Goal: Task Accomplishment & Management: Manage account settings

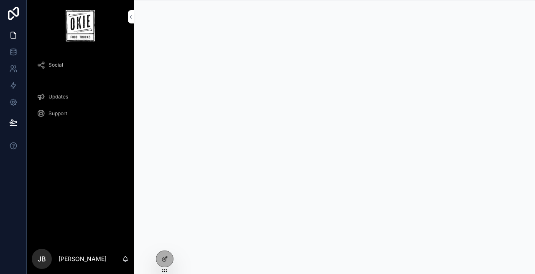
click at [169, 262] on div at bounding box center [164, 259] width 17 height 16
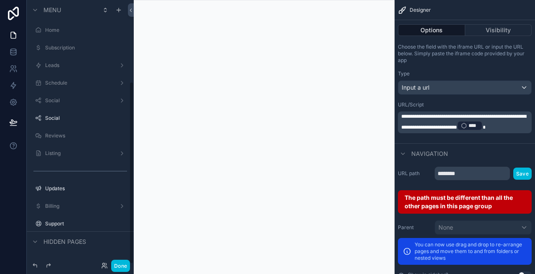
scroll to position [118, 0]
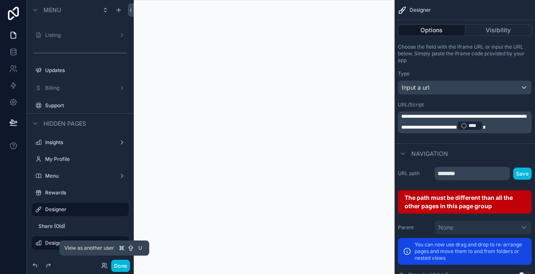
click at [106, 263] on icon at bounding box center [106, 264] width 1 height 2
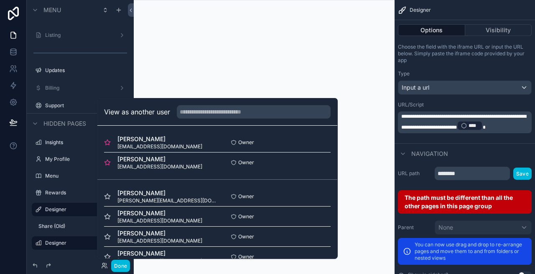
click at [0, 0] on button "Select" at bounding box center [0, 0] width 0 height 0
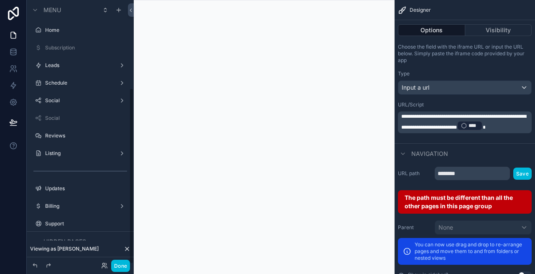
scroll to position [131, 0]
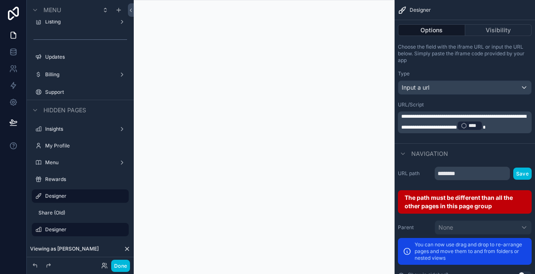
click at [121, 263] on button "Done" at bounding box center [120, 265] width 19 height 12
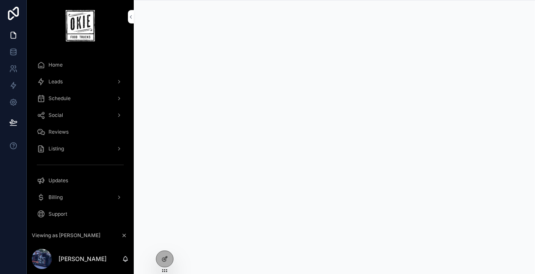
click at [80, 84] on div "Leads" at bounding box center [80, 81] width 87 height 13
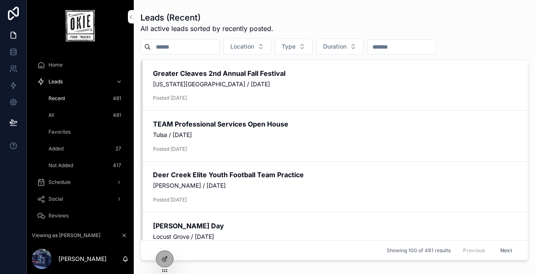
click at [163, 258] on icon at bounding box center [164, 258] width 7 height 7
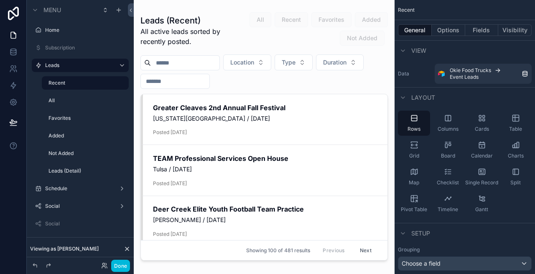
click at [275, 124] on div "scrollable content" at bounding box center [264, 131] width 261 height 263
click at [452, 33] on button "Options" at bounding box center [448, 30] width 33 height 12
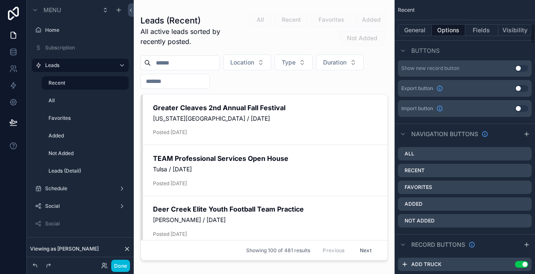
click at [417, 28] on button "General" at bounding box center [415, 30] width 34 height 12
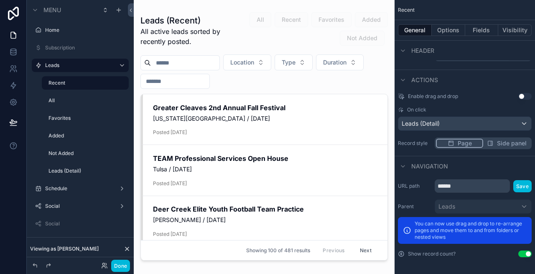
click at [469, 160] on div "Navigation" at bounding box center [465, 166] width 141 height 20
click at [496, 143] on button "Side panel" at bounding box center [506, 142] width 47 height 9
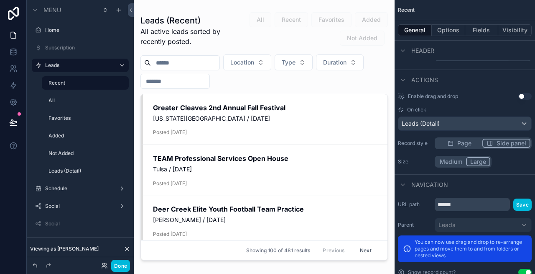
click at [481, 163] on button "Large" at bounding box center [478, 161] width 24 height 9
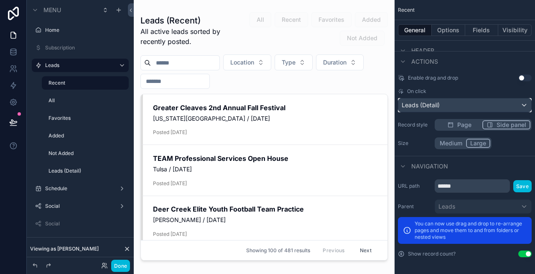
click at [453, 103] on div "Leads (Detail)" at bounding box center [465, 104] width 133 height 13
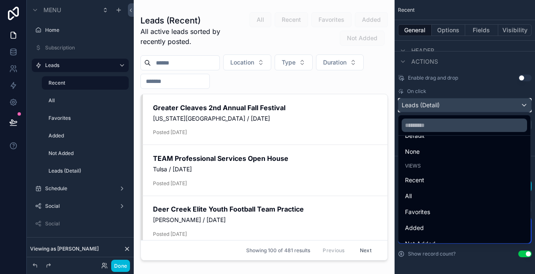
scroll to position [0, 0]
click at [457, 192] on div "Recent" at bounding box center [464, 194] width 119 height 10
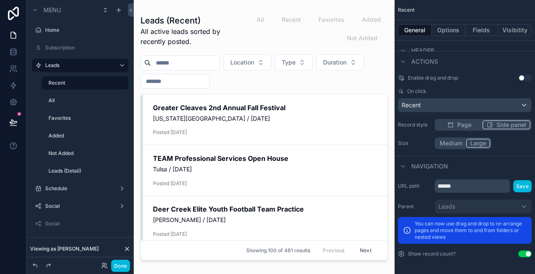
click at [90, 100] on label "All" at bounding box center [86, 100] width 75 height 7
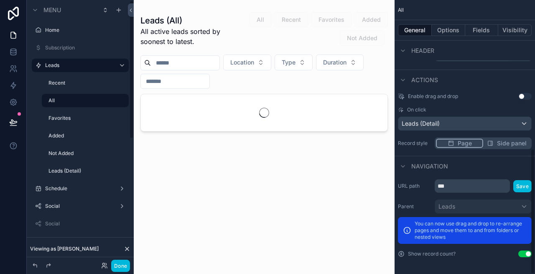
scroll to position [323, 0]
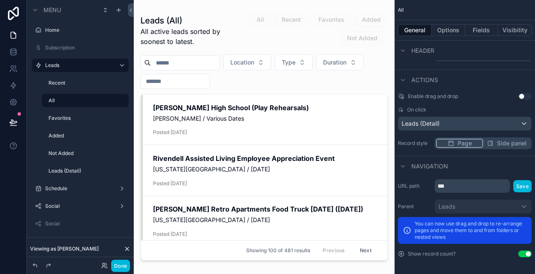
click at [334, 119] on div "scrollable content" at bounding box center [264, 131] width 261 height 263
click at [496, 143] on div "Enable drag and drop Use setting On click Leads (Detail) Record style Page Side…" at bounding box center [465, 121] width 141 height 63
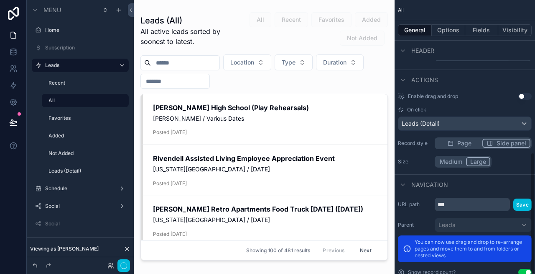
scroll to position [341, 0]
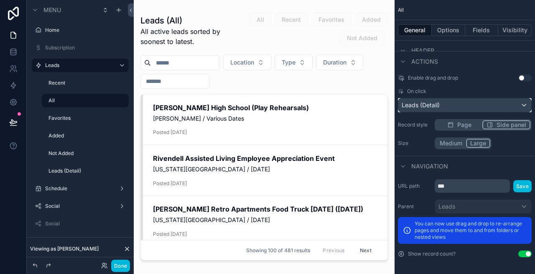
click at [448, 103] on div "Leads (Detail)" at bounding box center [465, 104] width 133 height 13
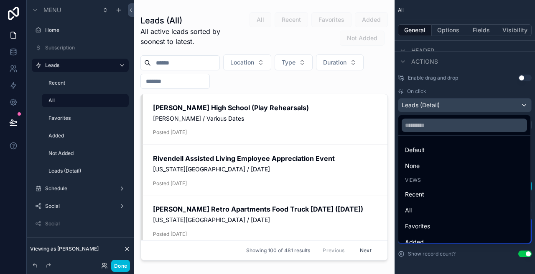
click at [439, 197] on div "Recent" at bounding box center [464, 194] width 119 height 10
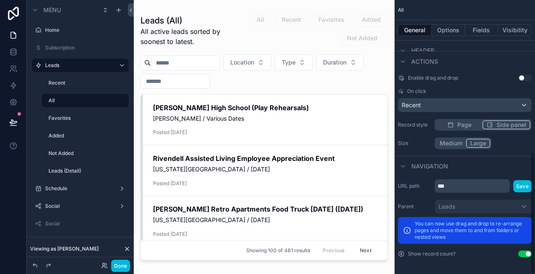
click at [123, 267] on button "Done" at bounding box center [120, 265] width 19 height 12
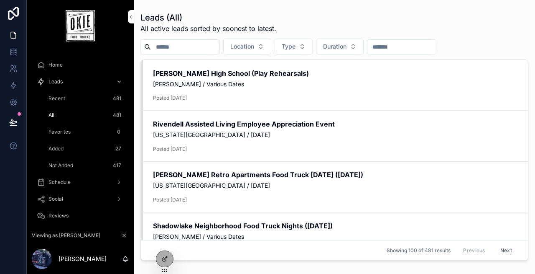
click at [63, 101] on span "Recent" at bounding box center [57, 98] width 17 height 7
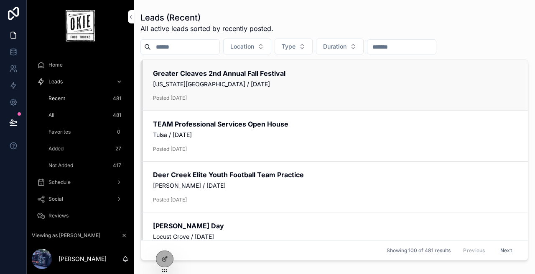
click at [233, 87] on span "[US_STATE][GEOGRAPHIC_DATA] / [DATE]" at bounding box center [335, 84] width 365 height 8
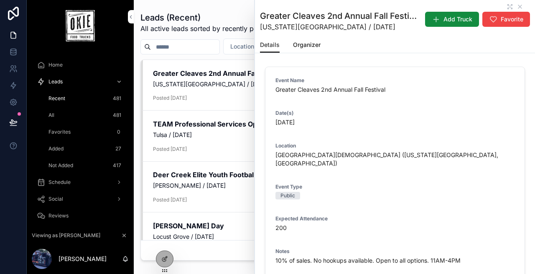
click at [194, 56] on div "Leads (Recent) All active leads sorted by recently posted. Location Type Durati…" at bounding box center [335, 135] width 388 height 257
click at [520, 7] on icon "scrollable content" at bounding box center [520, 6] width 3 height 3
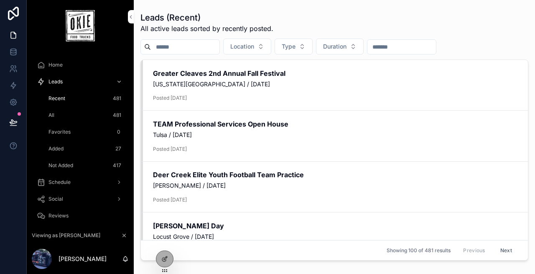
click at [77, 115] on div "All 481" at bounding box center [85, 114] width 77 height 13
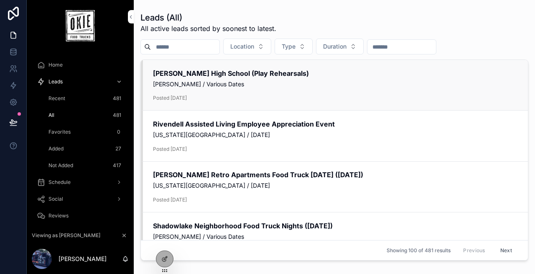
click at [222, 84] on span "Moore / Various Dates" at bounding box center [335, 84] width 365 height 8
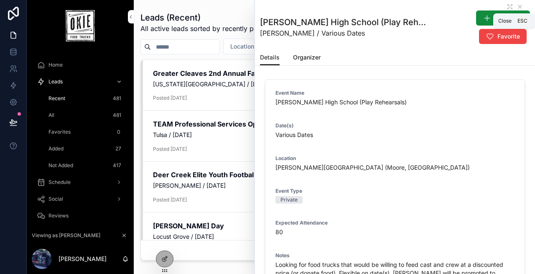
click at [519, 6] on icon "scrollable content" at bounding box center [520, 6] width 3 height 3
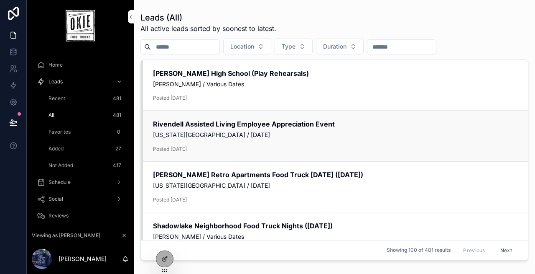
scroll to position [958, 0]
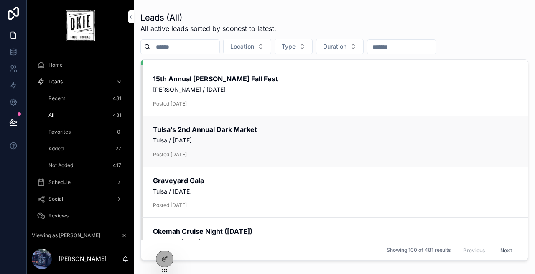
click at [214, 141] on span "Tulsa / Saturday, October 4, 2025" at bounding box center [335, 140] width 365 height 8
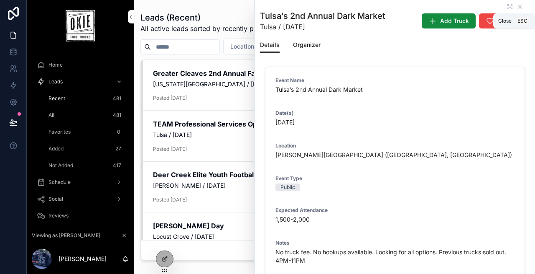
click at [521, 6] on icon "scrollable content" at bounding box center [520, 6] width 3 height 3
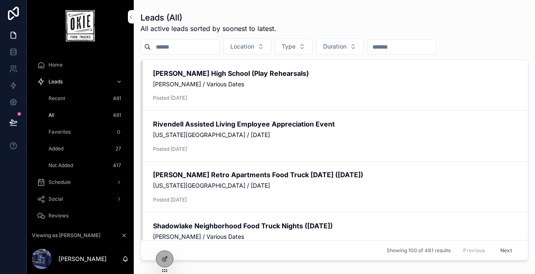
click at [77, 94] on div "Recent 481" at bounding box center [85, 98] width 77 height 13
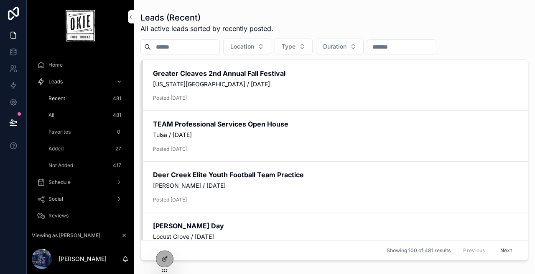
click at [169, 257] on div at bounding box center [164, 259] width 17 height 16
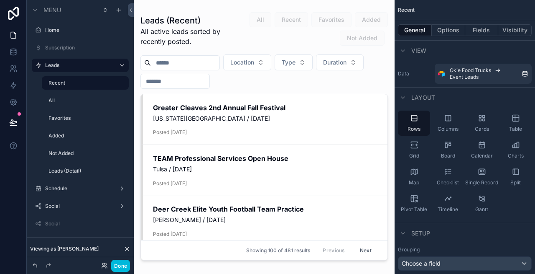
click at [278, 128] on div "scrollable content" at bounding box center [264, 131] width 261 height 263
click at [447, 27] on button "Options" at bounding box center [448, 30] width 33 height 12
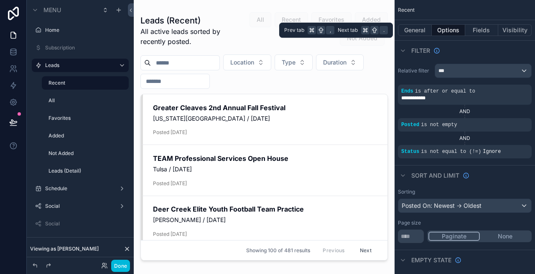
click at [421, 28] on button "General" at bounding box center [415, 30] width 34 height 12
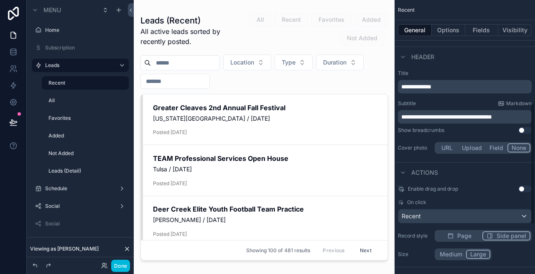
scroll to position [232, 0]
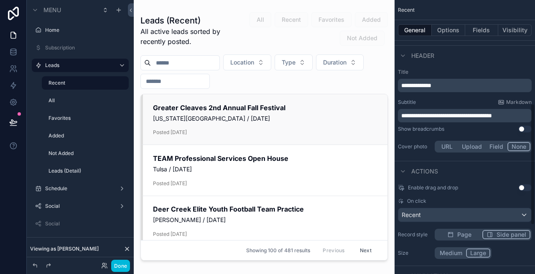
click at [0, 0] on span "Added" at bounding box center [0, 0] width 0 height 0
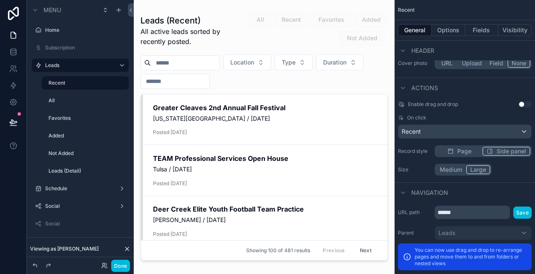
click at [453, 150] on icon "scrollable content" at bounding box center [450, 150] width 5 height 0
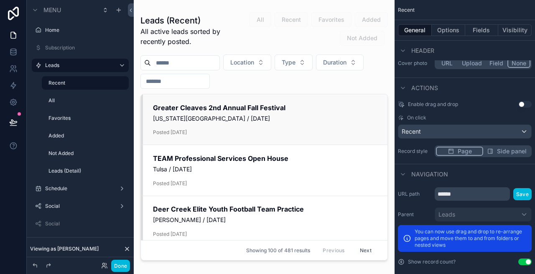
click at [0, 0] on div "Add Truck Added Apply Online Unfavorite Favorite View" at bounding box center [0, 0] width 0 height 0
click at [116, 265] on button "Done" at bounding box center [120, 265] width 19 height 12
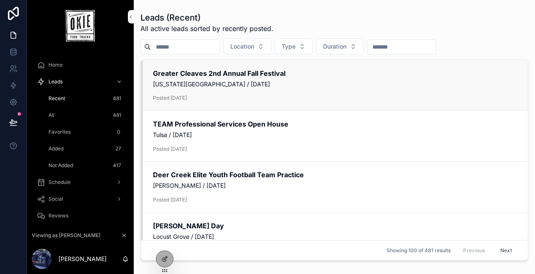
click at [242, 100] on span "Posted [DATE]" at bounding box center [335, 97] width 365 height 7
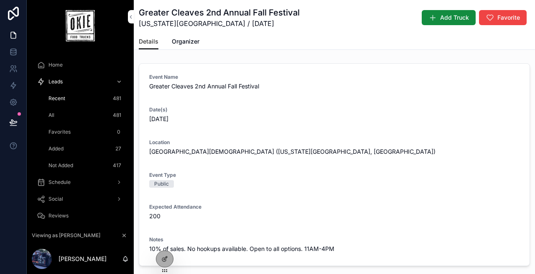
click at [165, 258] on icon at bounding box center [164, 258] width 7 height 7
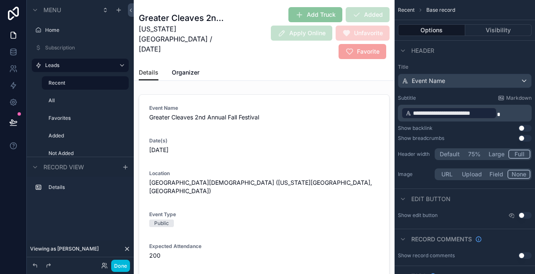
click at [187, 72] on span "Organizer" at bounding box center [186, 72] width 28 height 8
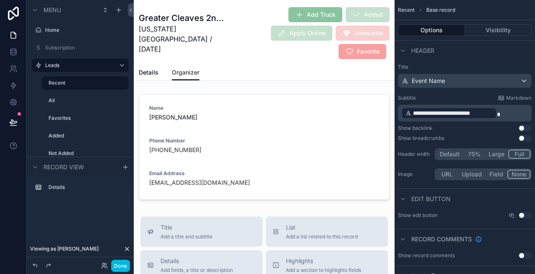
click at [498, 32] on button "Visibility" at bounding box center [499, 30] width 67 height 12
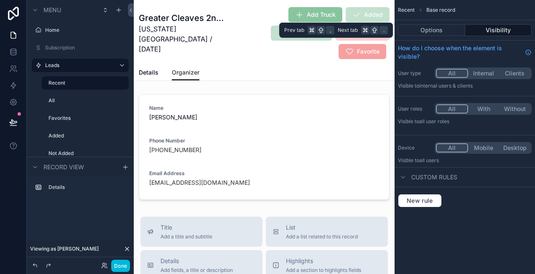
click at [427, 30] on button "Options" at bounding box center [431, 30] width 67 height 12
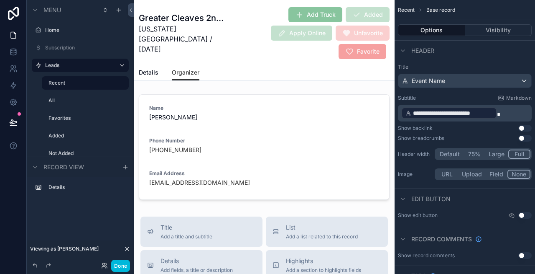
click at [148, 73] on span "Details" at bounding box center [149, 72] width 20 height 8
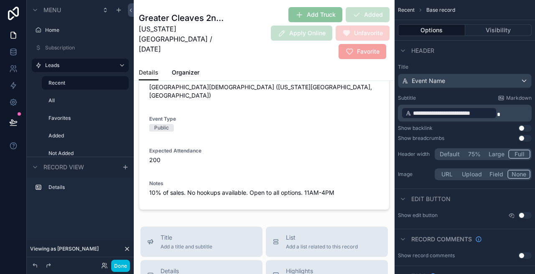
scroll to position [99, 0]
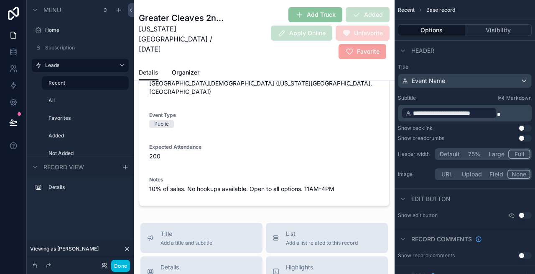
click at [295, 156] on div "scrollable content" at bounding box center [264, 100] width 261 height 217
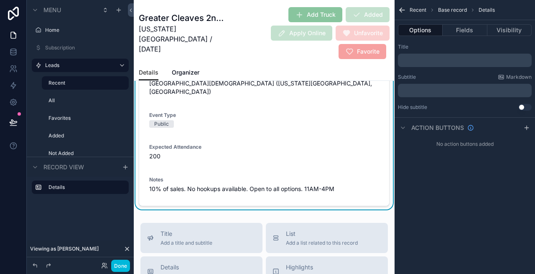
click at [464, 29] on button "Fields" at bounding box center [465, 30] width 44 height 12
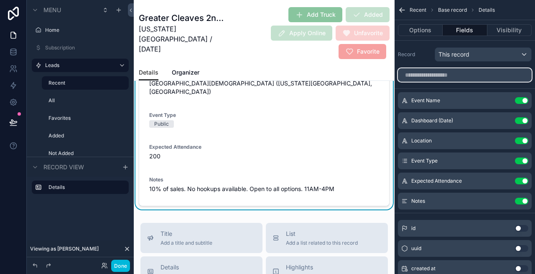
click at [442, 74] on input "scrollable content" at bounding box center [465, 74] width 134 height 13
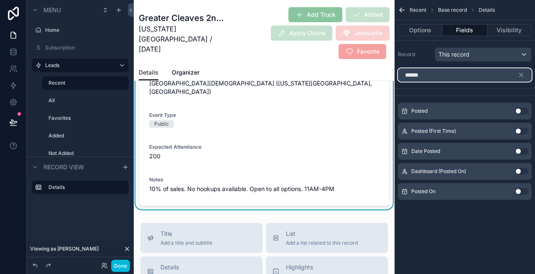
type input "******"
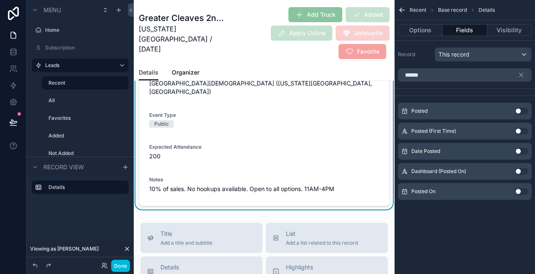
click at [519, 191] on button "Use setting" at bounding box center [521, 191] width 13 height 7
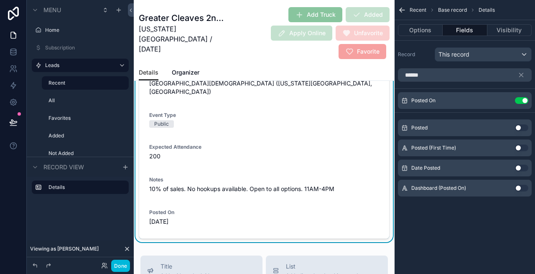
click at [0, 0] on icon "scrollable content" at bounding box center [0, 0] width 0 height 0
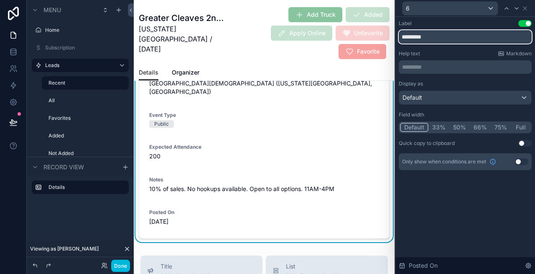
click at [457, 40] on input "*********" at bounding box center [465, 36] width 133 height 13
type input "******"
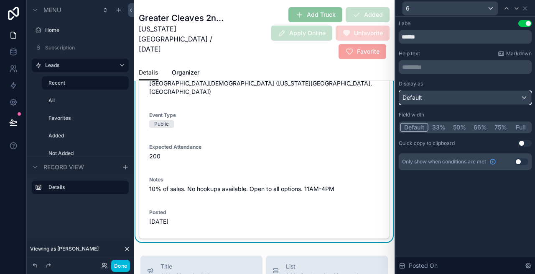
click at [463, 102] on div "Default" at bounding box center [465, 97] width 132 height 13
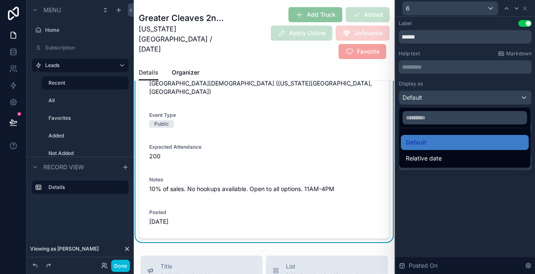
click at [431, 153] on span "Relative date" at bounding box center [424, 158] width 36 height 10
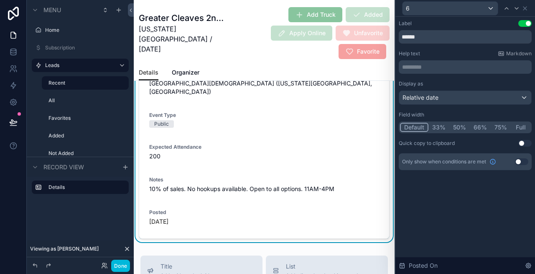
click at [437, 205] on div "Label Use setting ****** Help text Markdown ********* ﻿ Display as Relative dat…" at bounding box center [466, 145] width 140 height 257
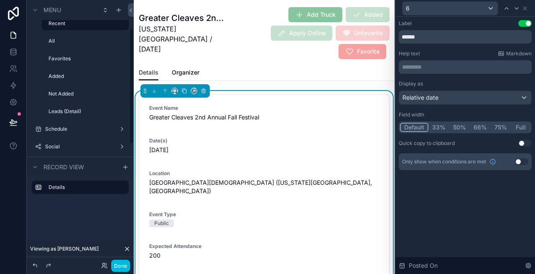
scroll to position [64, 0]
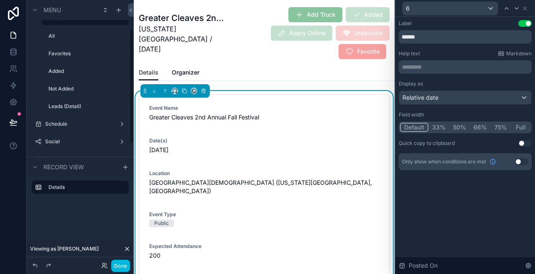
click at [77, 109] on label "Leads (Detail)" at bounding box center [86, 106] width 75 height 7
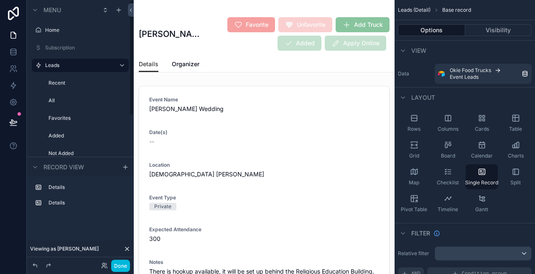
click at [84, 82] on label "Recent" at bounding box center [86, 82] width 75 height 7
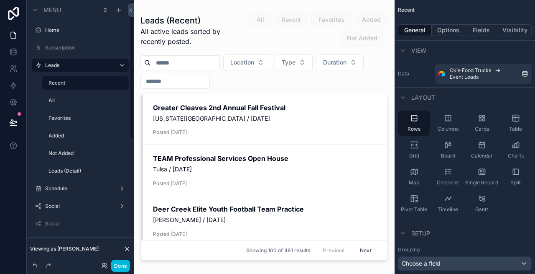
click at [74, 101] on label "All" at bounding box center [86, 100] width 75 height 7
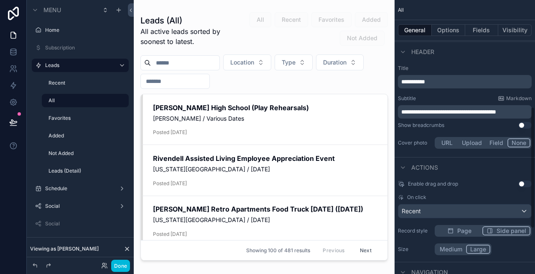
scroll to position [247, 0]
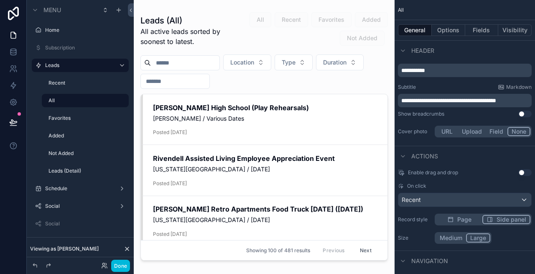
click at [452, 217] on icon "scrollable content" at bounding box center [450, 219] width 5 height 5
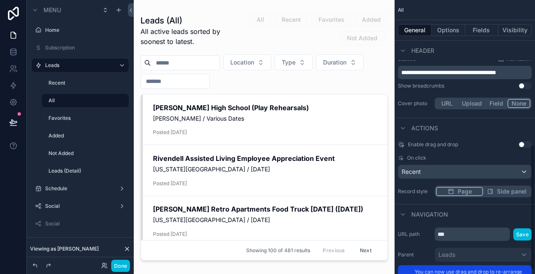
scroll to position [323, 0]
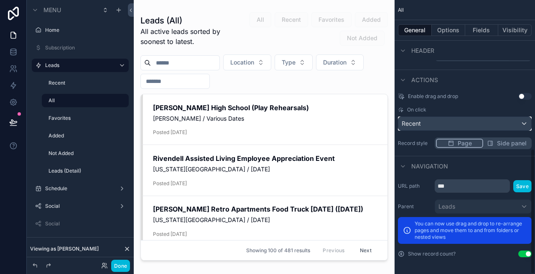
click at [428, 125] on div "Recent" at bounding box center [465, 123] width 133 height 13
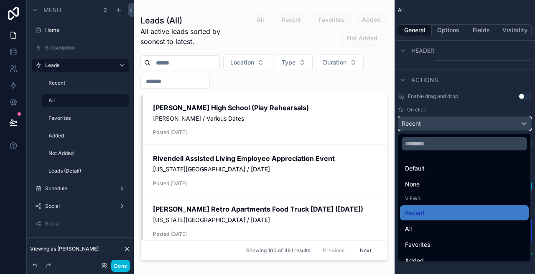
scroll to position [40, 0]
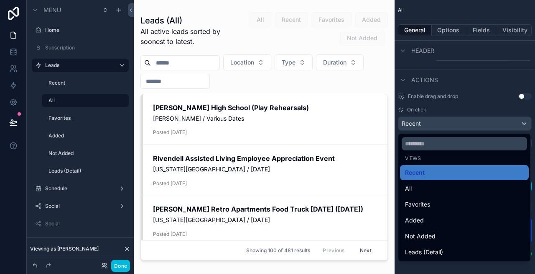
click at [435, 246] on div "Leads (Detail)" at bounding box center [464, 251] width 129 height 15
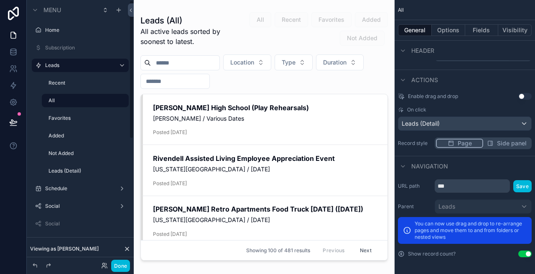
click at [64, 81] on label "Recent" at bounding box center [86, 82] width 75 height 7
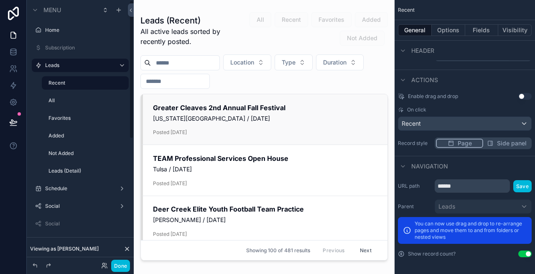
click at [0, 0] on div "Add Truck Added Apply Online Unfavorite Favorite View" at bounding box center [0, 0] width 0 height 0
click at [125, 262] on button "Done" at bounding box center [120, 265] width 19 height 12
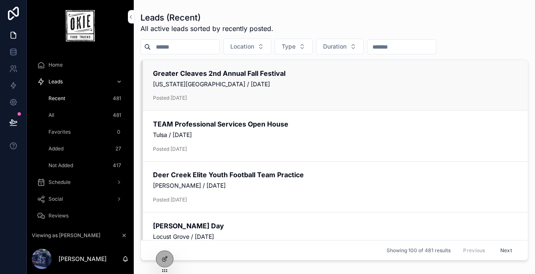
click at [205, 100] on span "Posted [DATE]" at bounding box center [335, 97] width 365 height 7
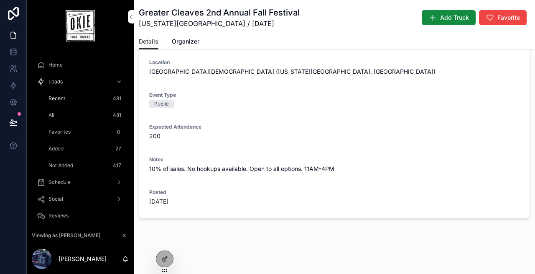
scroll to position [82, 0]
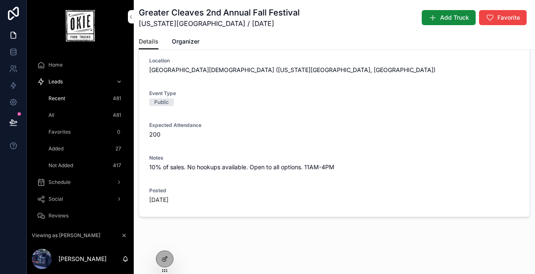
click at [206, 181] on form "Event Name Greater Cleaves 2nd Annual Fall Festival Date(s) Saturday, October 2…" at bounding box center [334, 99] width 391 height 234
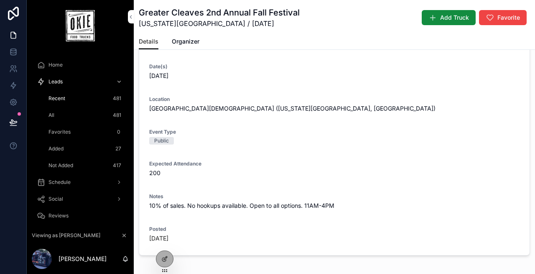
scroll to position [0, 0]
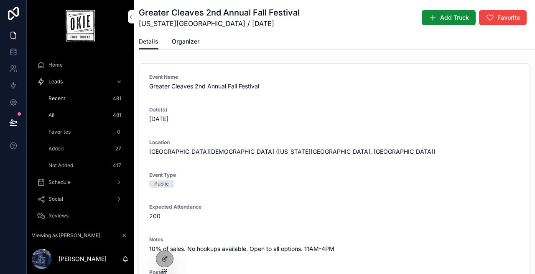
click at [65, 113] on div "All 481" at bounding box center [85, 114] width 77 height 13
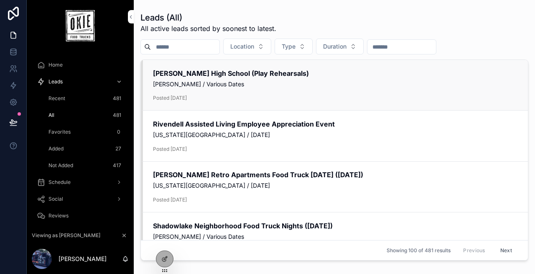
click at [225, 92] on div "Moore High School (Play Rehearsals) Moore / Various Dates Posted August 11, 2025" at bounding box center [335, 85] width 365 height 33
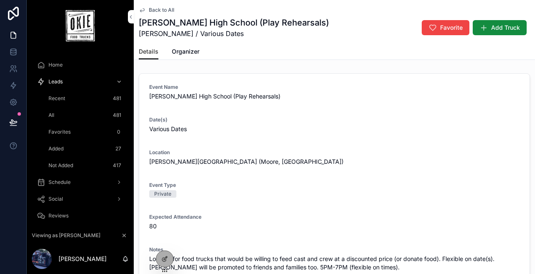
click at [164, 258] on icon at bounding box center [164, 258] width 7 height 7
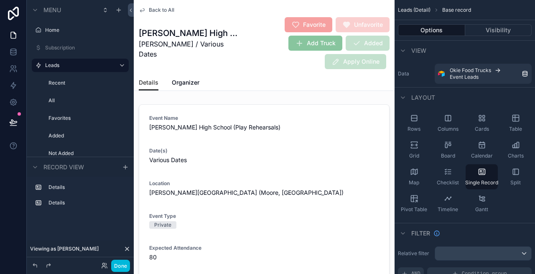
click at [276, 168] on div "scrollable content" at bounding box center [264, 246] width 261 height 291
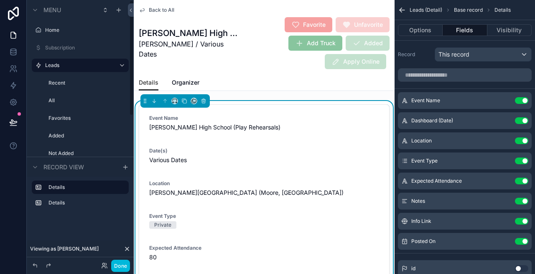
click at [87, 82] on label "Recent" at bounding box center [86, 82] width 75 height 7
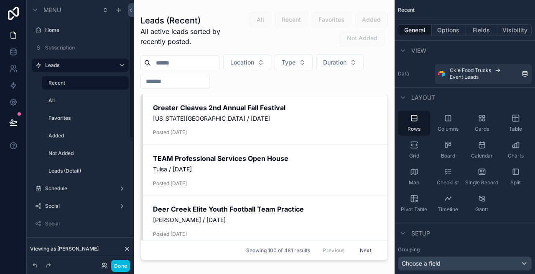
click at [209, 120] on div "scrollable content" at bounding box center [264, 131] width 261 height 263
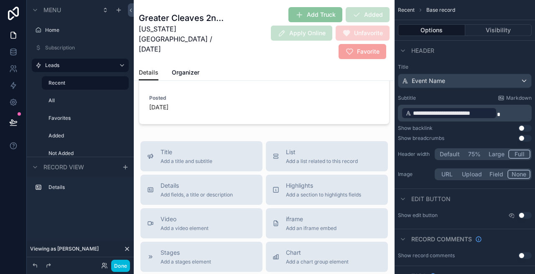
scroll to position [165, 0]
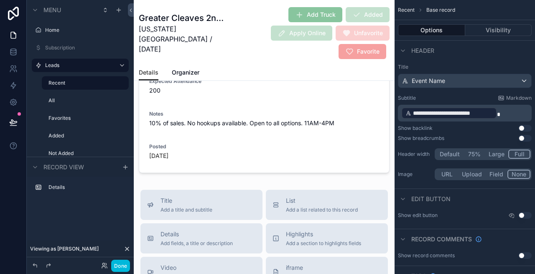
click at [183, 75] on span "Organizer" at bounding box center [186, 72] width 28 height 8
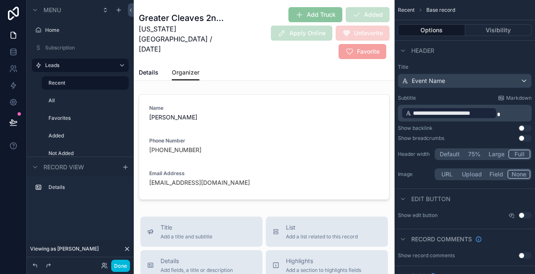
click at [495, 32] on button "Visibility" at bounding box center [499, 30] width 67 height 12
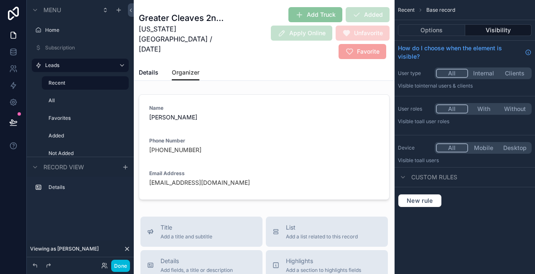
click at [423, 33] on button "Options" at bounding box center [431, 30] width 67 height 12
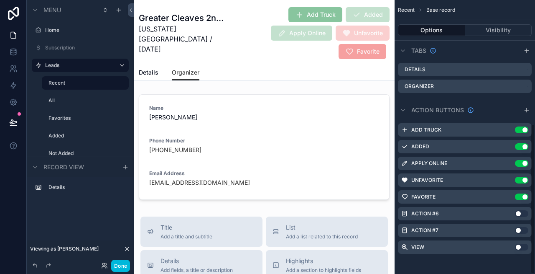
scroll to position [160, 0]
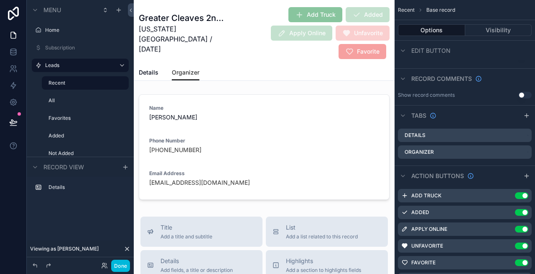
click at [0, 0] on icon "scrollable content" at bounding box center [0, 0] width 0 height 0
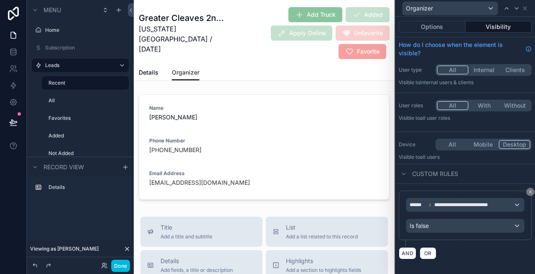
click at [513, 144] on button "Desktop" at bounding box center [515, 144] width 32 height 9
click at [435, 27] on button "Options" at bounding box center [432, 27] width 67 height 12
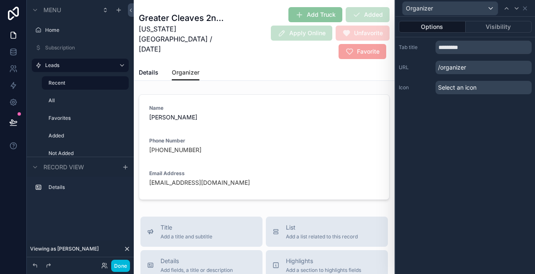
click at [220, 158] on div "scrollable content" at bounding box center [264, 147] width 261 height 112
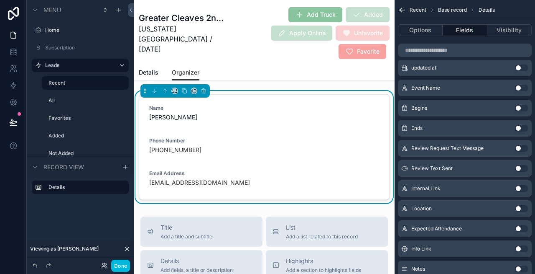
click at [162, 150] on link "(405) 641-9212" at bounding box center [175, 150] width 52 height 8
click at [179, 182] on link "cleaves2@coxinet.net" at bounding box center [199, 182] width 101 height 8
click at [184, 91] on icon "scrollable content" at bounding box center [185, 91] width 6 height 6
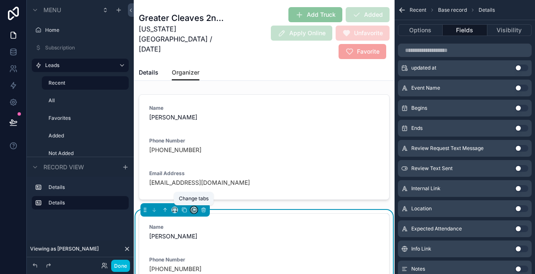
click at [194, 207] on icon "scrollable content" at bounding box center [194, 208] width 3 height 3
click at [207, 235] on div "Details" at bounding box center [216, 228] width 47 height 23
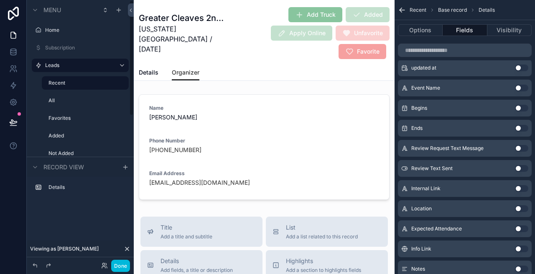
click at [151, 73] on span "Details" at bounding box center [149, 72] width 20 height 8
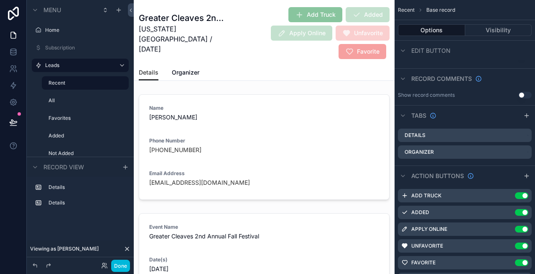
click at [254, 142] on div "scrollable content" at bounding box center [264, 147] width 261 height 112
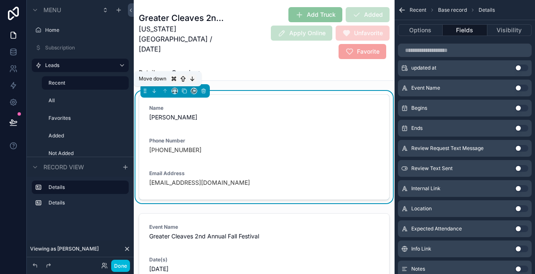
click at [154, 89] on icon "scrollable content" at bounding box center [154, 90] width 0 height 3
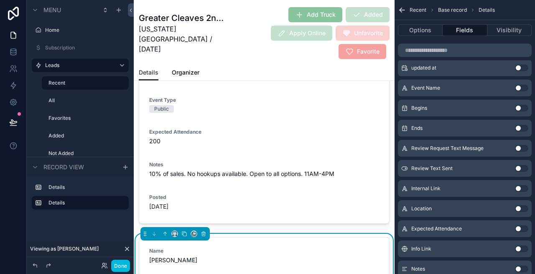
scroll to position [256, 0]
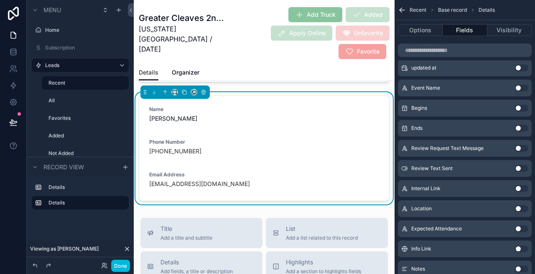
click at [230, 138] on div "Phone Number (405) 641-9212" at bounding box center [264, 147] width 230 height 19
click at [496, 32] on button "Visibility" at bounding box center [510, 30] width 44 height 12
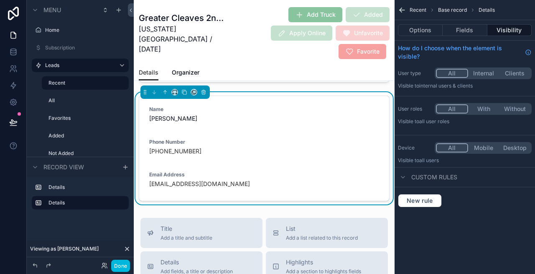
click at [486, 146] on button "Mobile" at bounding box center [483, 147] width 31 height 9
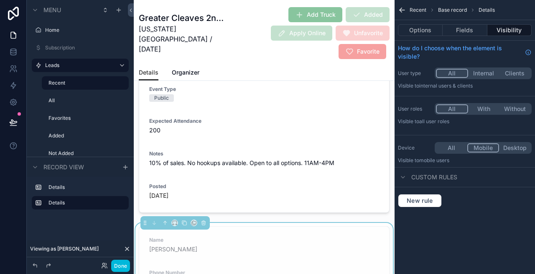
scroll to position [260, 0]
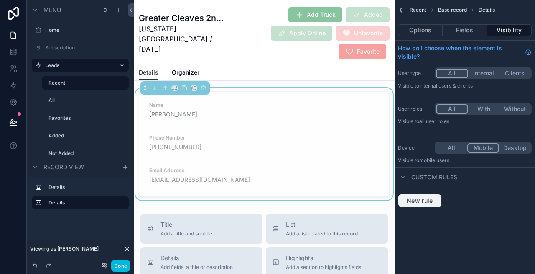
click at [406, 197] on span "New rule" at bounding box center [420, 201] width 33 height 8
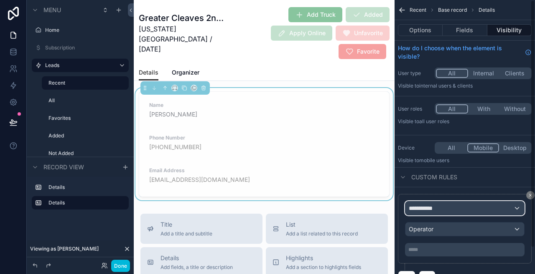
click at [426, 205] on span "**********" at bounding box center [424, 208] width 31 height 8
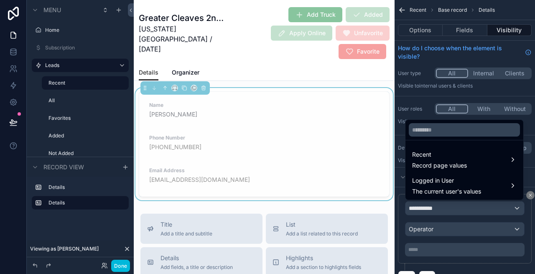
click at [436, 161] on span "Record page values" at bounding box center [439, 165] width 55 height 8
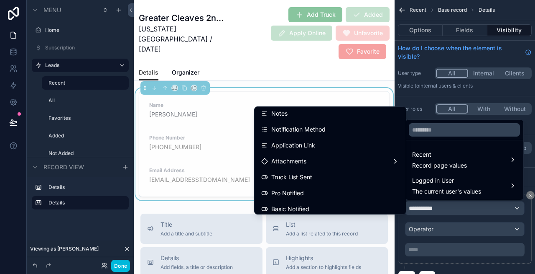
scroll to position [169, 0]
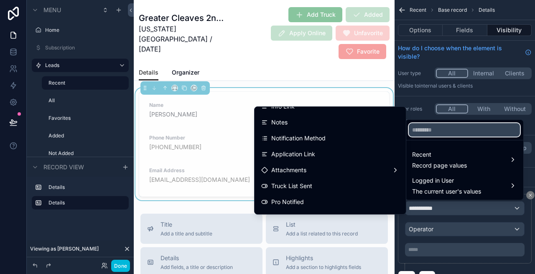
click at [419, 133] on input "text" at bounding box center [464, 129] width 111 height 13
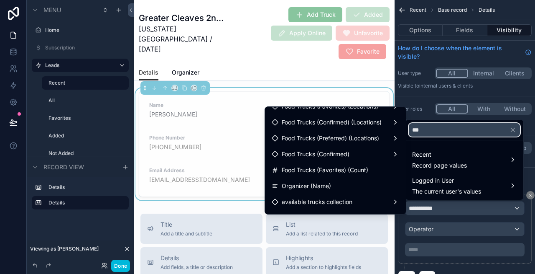
scroll to position [0, 0]
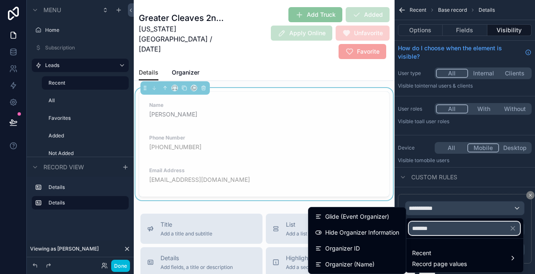
type input "*******"
click at [441, 256] on span "Recent" at bounding box center [439, 253] width 55 height 10
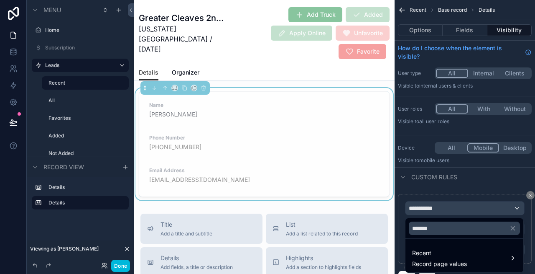
click at [441, 256] on span "Recent" at bounding box center [439, 253] width 55 height 10
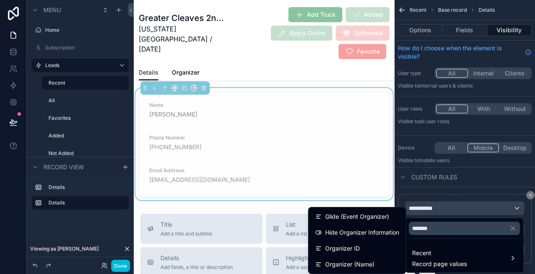
click at [370, 234] on span "Hide Organizer Information" at bounding box center [362, 232] width 74 height 10
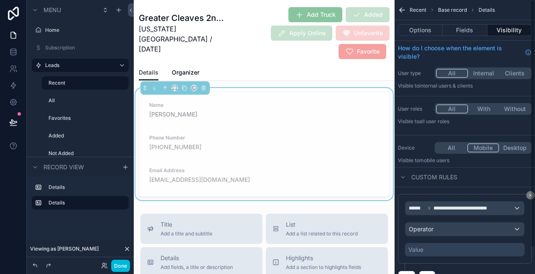
scroll to position [29, 0]
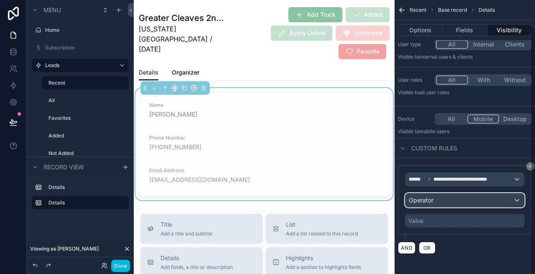
click at [444, 199] on div "Operator" at bounding box center [465, 199] width 119 height 13
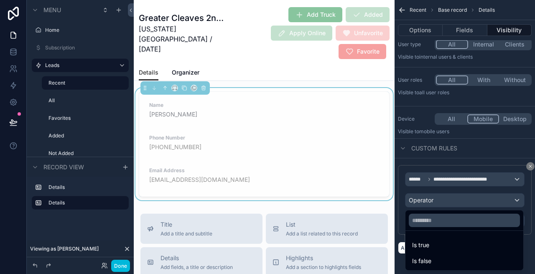
click at [432, 258] on div "Is false" at bounding box center [464, 261] width 105 height 10
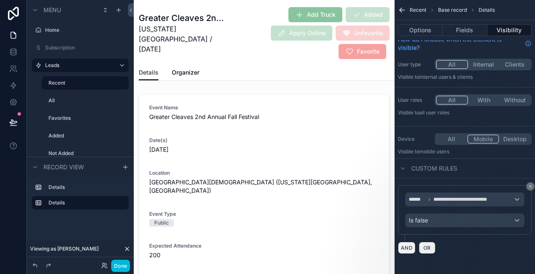
scroll to position [0, 0]
click at [121, 267] on button "Done" at bounding box center [120, 265] width 19 height 12
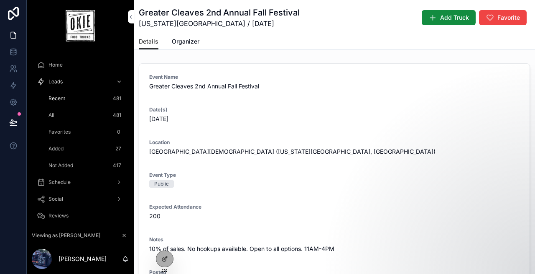
click at [162, 259] on icon at bounding box center [164, 258] width 7 height 7
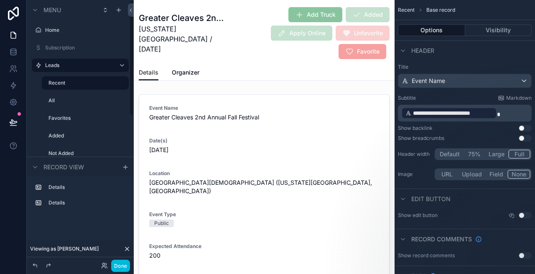
click at [85, 82] on label "Recent" at bounding box center [86, 82] width 75 height 7
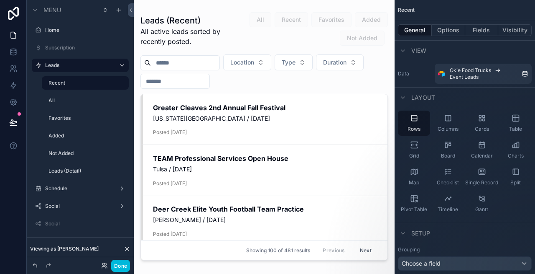
click at [347, 137] on div "scrollable content" at bounding box center [264, 131] width 261 height 263
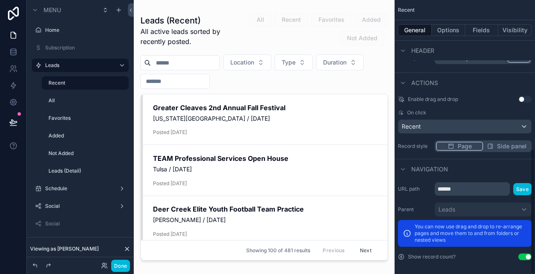
scroll to position [323, 0]
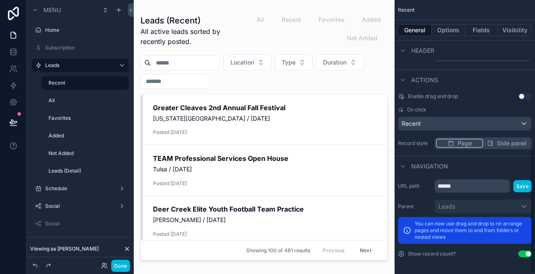
click at [498, 142] on span "Side panel" at bounding box center [512, 143] width 30 height 8
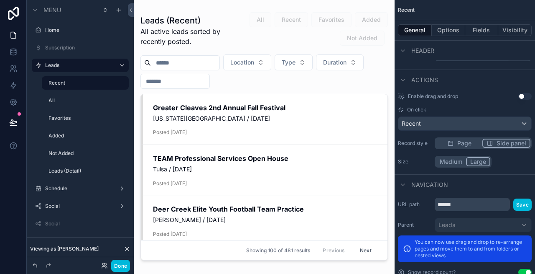
click at [471, 161] on button "Large" at bounding box center [478, 161] width 24 height 9
click at [121, 261] on button "Done" at bounding box center [120, 265] width 19 height 12
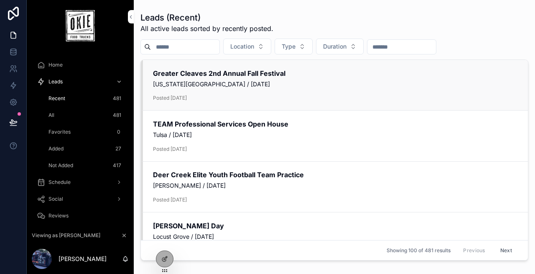
click at [260, 92] on div "Greater Cleaves 2nd Annual Fall Festival Oklahoma City / Saturday, October 25, …" at bounding box center [335, 85] width 365 height 33
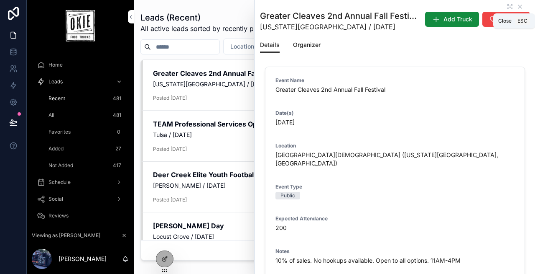
click at [522, 4] on icon "scrollable content" at bounding box center [520, 6] width 7 height 7
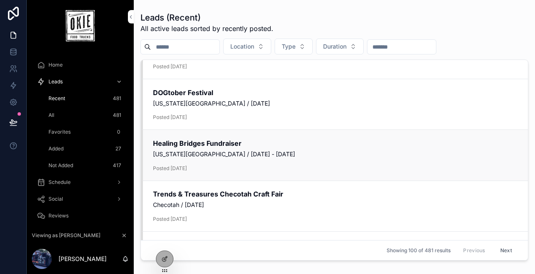
scroll to position [844, 0]
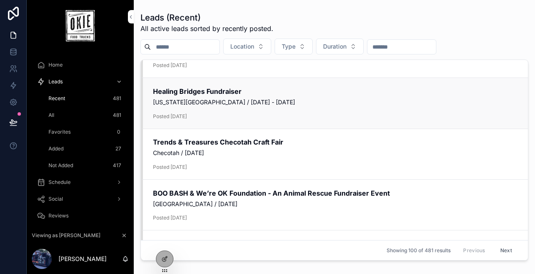
click at [225, 123] on link "Healing Bridges Fundraiser Oklahoma City / October 6, 2025 - October 10, 2025 P…" at bounding box center [334, 103] width 387 height 51
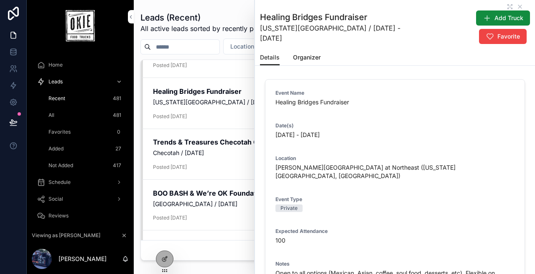
click at [304, 59] on span "Organizer" at bounding box center [307, 57] width 28 height 8
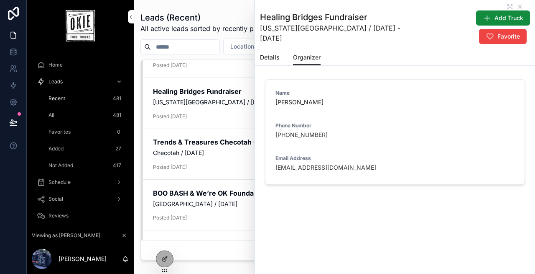
click at [269, 56] on span "Details" at bounding box center [270, 57] width 20 height 8
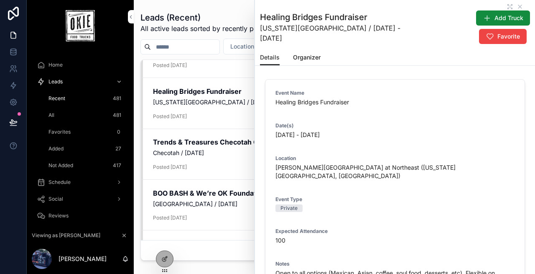
click at [163, 255] on icon at bounding box center [164, 258] width 7 height 7
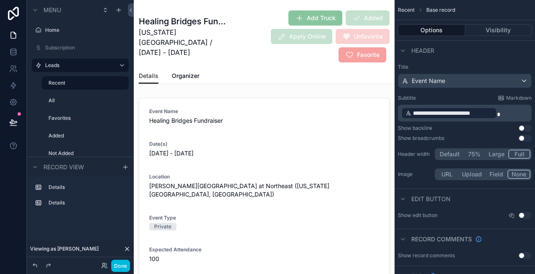
click at [448, 58] on div "Header" at bounding box center [465, 50] width 141 height 20
click at [439, 10] on span "Base record" at bounding box center [441, 10] width 29 height 7
click at [523, 127] on button "Use setting" at bounding box center [525, 128] width 13 height 7
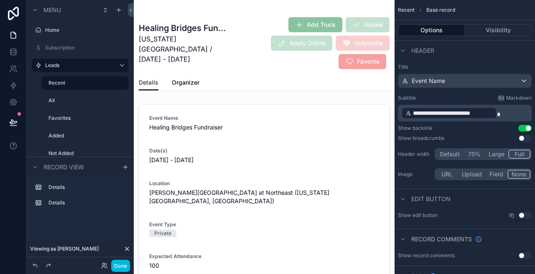
click at [522, 136] on button "Use setting" at bounding box center [525, 138] width 13 height 7
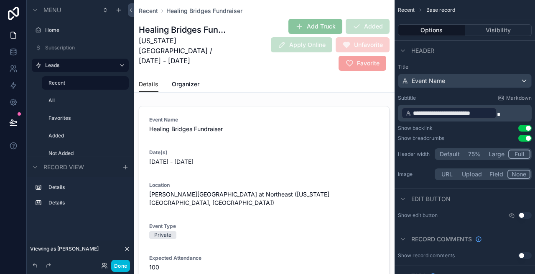
click at [528, 127] on button "Use setting" at bounding box center [525, 128] width 13 height 7
click at [123, 265] on button "Done" at bounding box center [120, 265] width 19 height 12
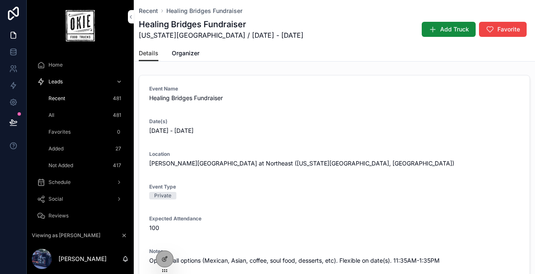
click at [84, 99] on div "Recent 481" at bounding box center [85, 98] width 77 height 13
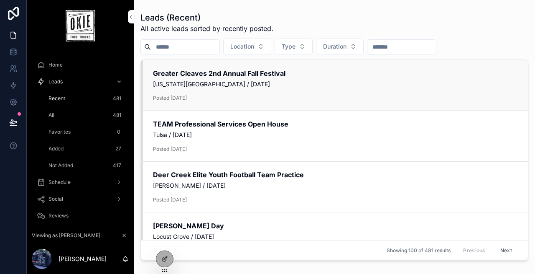
click at [226, 85] on span "[US_STATE][GEOGRAPHIC_DATA] / [DATE]" at bounding box center [335, 84] width 365 height 8
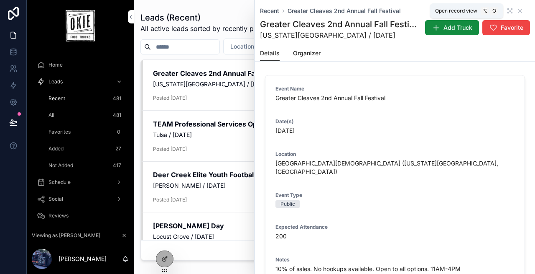
click at [511, 11] on icon "scrollable content" at bounding box center [510, 11] width 7 height 7
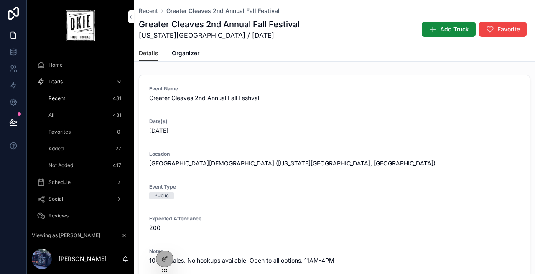
click at [151, 11] on span "Recent" at bounding box center [148, 11] width 19 height 8
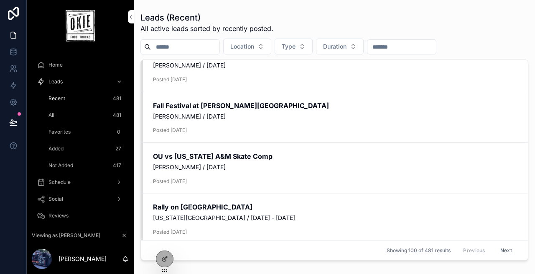
scroll to position [627, 0]
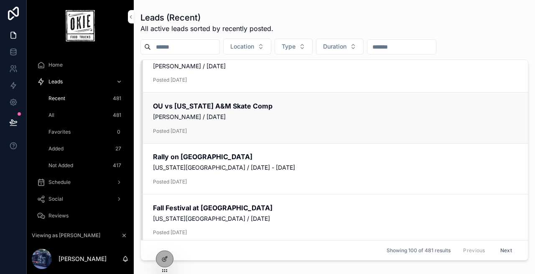
click at [226, 120] on span "[PERSON_NAME] / [DATE]" at bounding box center [335, 117] width 365 height 8
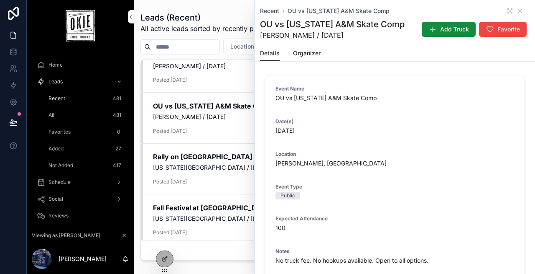
click at [270, 10] on span "Recent" at bounding box center [269, 11] width 19 height 8
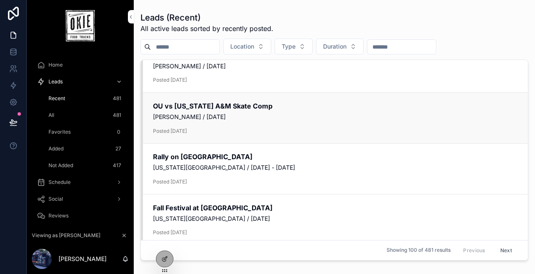
click at [227, 113] on span "[PERSON_NAME] / [DATE]" at bounding box center [335, 117] width 365 height 8
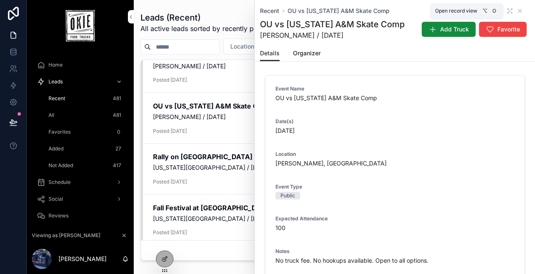
click at [511, 13] on icon "scrollable content" at bounding box center [510, 11] width 7 height 7
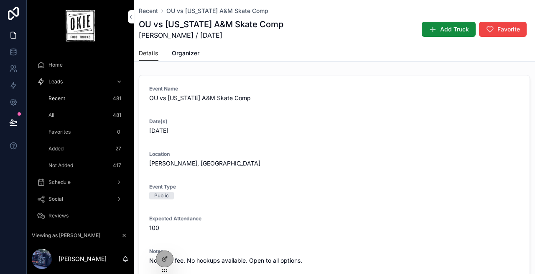
click at [148, 13] on span "Recent" at bounding box center [148, 11] width 19 height 8
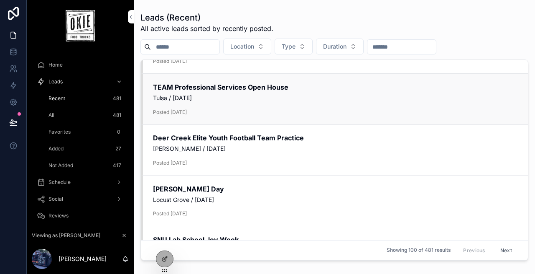
scroll to position [42, 0]
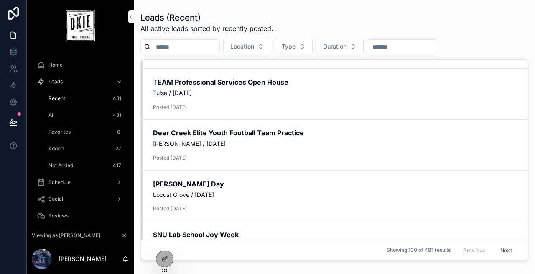
click at [169, 257] on div at bounding box center [164, 259] width 17 height 16
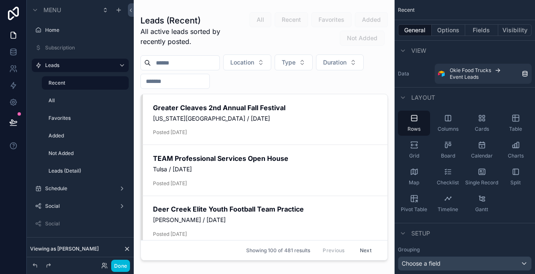
click at [268, 136] on div "scrollable content" at bounding box center [264, 131] width 261 height 263
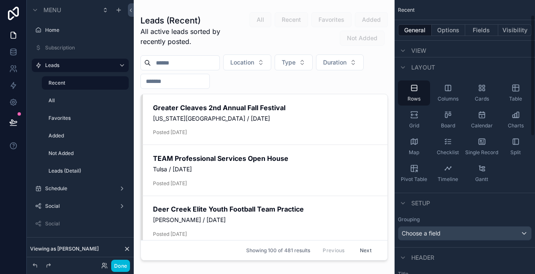
scroll to position [33, 0]
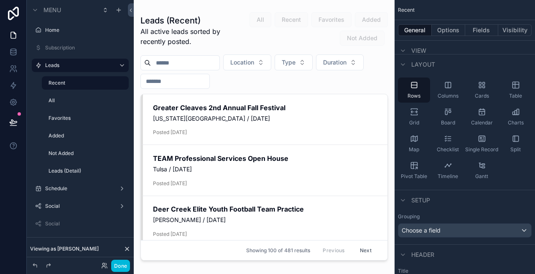
click at [450, 32] on button "Options" at bounding box center [448, 30] width 33 height 12
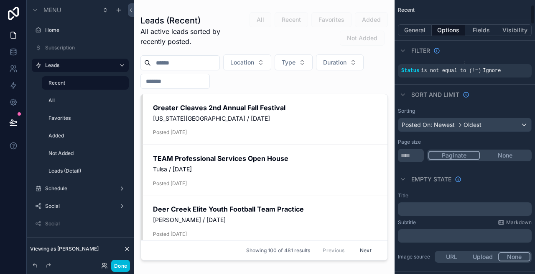
scroll to position [82, 0]
click at [0, 0] on div "Add Truck Added Apply Online Unfavorite Favorite View" at bounding box center [0, 0] width 0 height 0
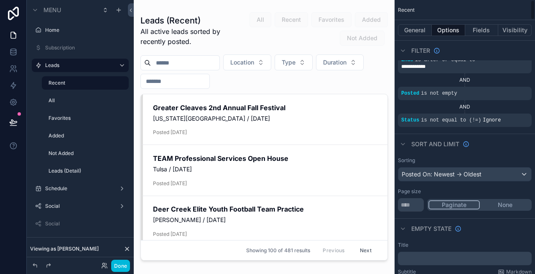
scroll to position [0, 0]
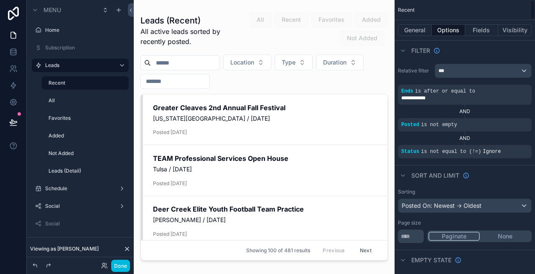
click at [412, 34] on button "General" at bounding box center [415, 30] width 34 height 12
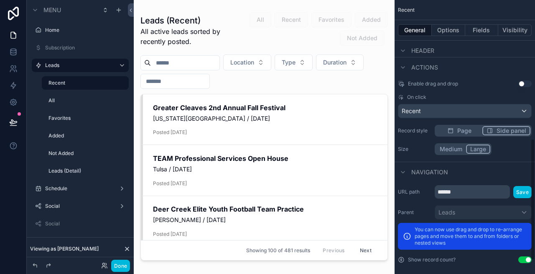
scroll to position [341, 0]
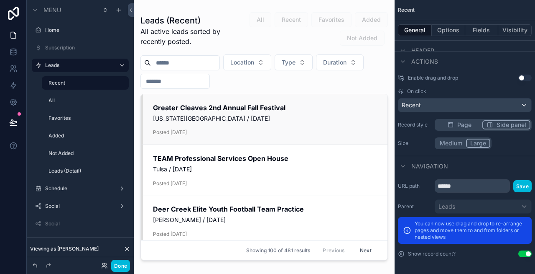
click at [0, 0] on div "Add Truck Added Apply Online Unfavorite Favorite View" at bounding box center [0, 0] width 0 height 0
click at [196, 99] on link "Greater Cleaves 2nd Annual Fall Festival Oklahoma City / Saturday, October 25, …" at bounding box center [264, 119] width 247 height 51
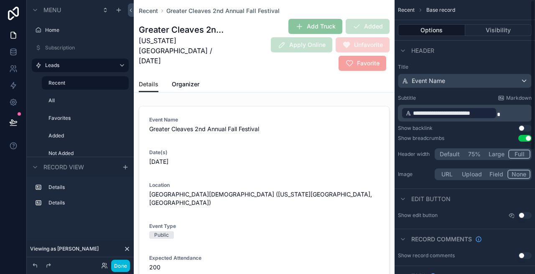
click at [430, 26] on button "Options" at bounding box center [431, 30] width 67 height 12
click at [527, 138] on button "Use setting" at bounding box center [525, 138] width 13 height 7
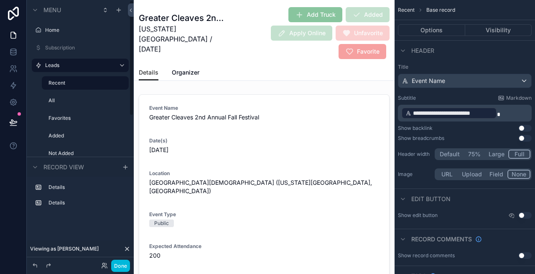
click at [120, 262] on button "Done" at bounding box center [120, 265] width 19 height 12
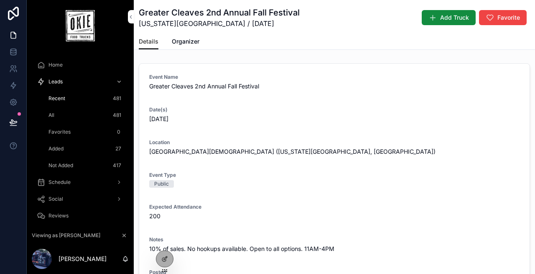
click at [77, 79] on div "Leads" at bounding box center [80, 81] width 87 height 13
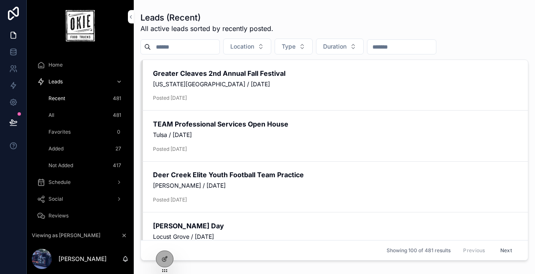
click at [241, 71] on h2 "Greater Cleaves 2nd Annual Fall Festival" at bounding box center [335, 73] width 365 height 9
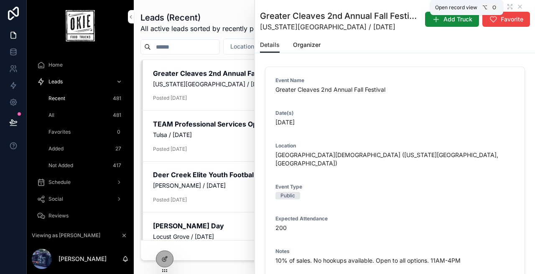
click at [511, 5] on icon "scrollable content" at bounding box center [510, 6] width 7 height 7
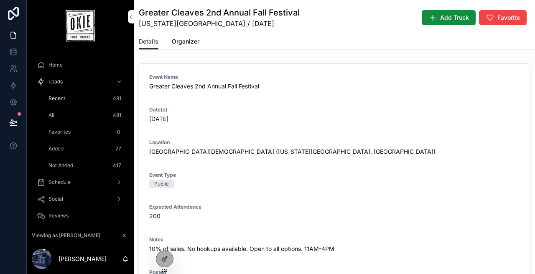
click at [71, 97] on div "Recent 481" at bounding box center [85, 98] width 77 height 13
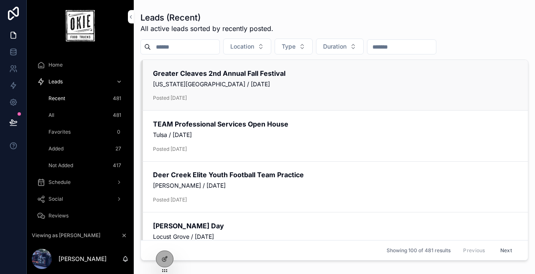
click at [207, 69] on h2 "Greater Cleaves 2nd Annual Fall Festival" at bounding box center [335, 73] width 365 height 9
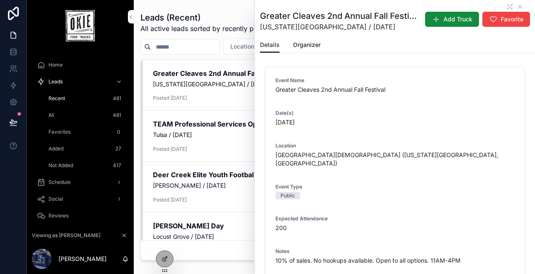
click at [167, 256] on icon at bounding box center [165, 257] width 3 height 3
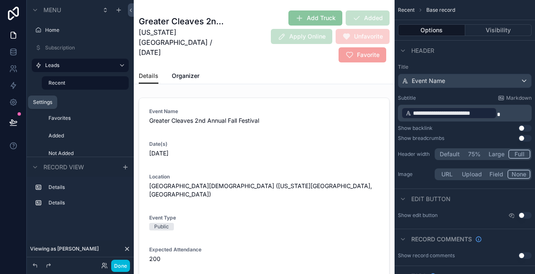
click at [15, 99] on icon at bounding box center [13, 102] width 8 height 8
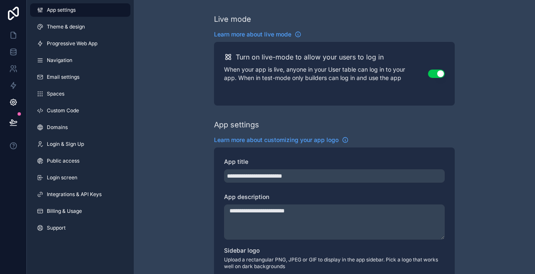
click at [80, 117] on link "Custom Code" at bounding box center [80, 110] width 100 height 13
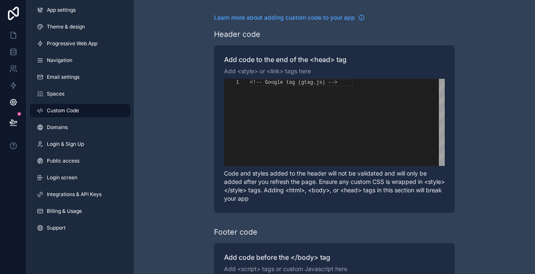
scroll to position [60, 0]
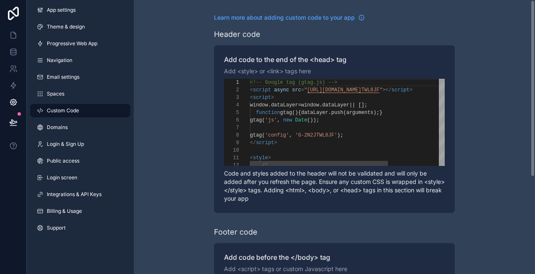
click at [306, 109] on div "function gtag (){ dataLayer . push ( arguments );}" at bounding box center [387, 113] width 275 height 8
type textarea "**********"
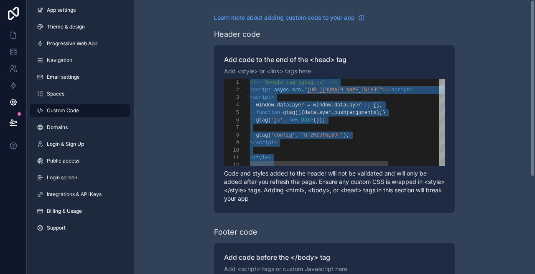
scroll to position [0, 0]
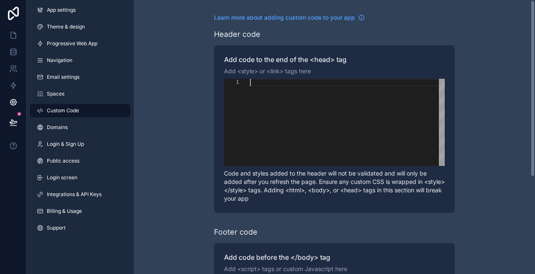
paste textarea "********"
type textarea "********"
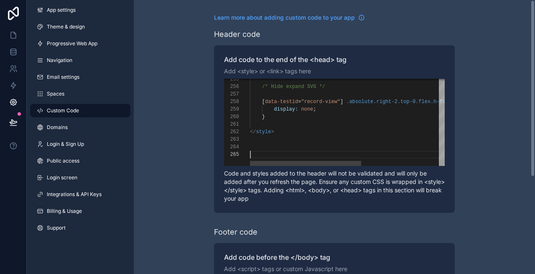
scroll to position [30, 0]
click at [61, 62] on span "Navigation" at bounding box center [60, 60] width 26 height 7
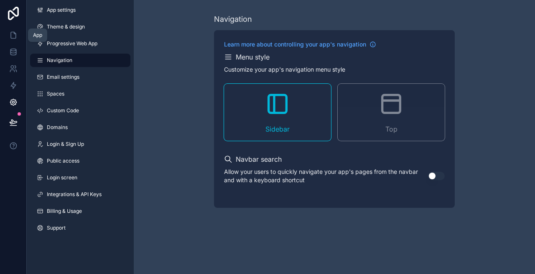
click at [14, 37] on icon at bounding box center [13, 35] width 8 height 8
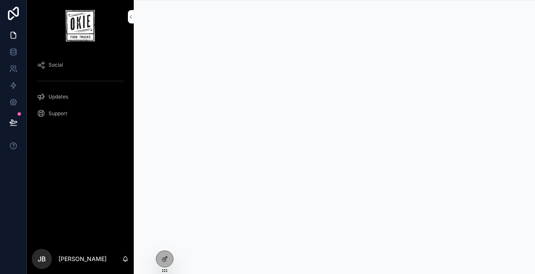
click at [0, 0] on icon at bounding box center [0, 0] width 0 height 0
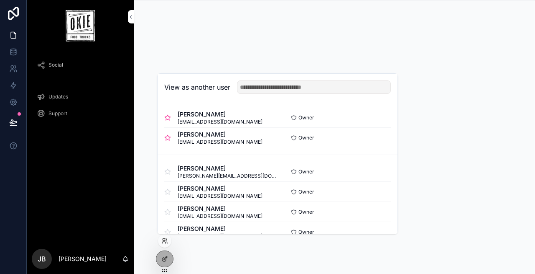
click at [0, 0] on button "Select" at bounding box center [0, 0] width 0 height 0
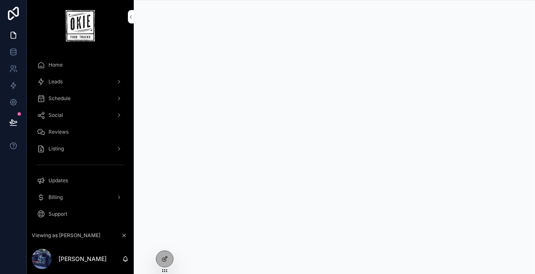
click at [72, 81] on div "Leads" at bounding box center [80, 81] width 87 height 13
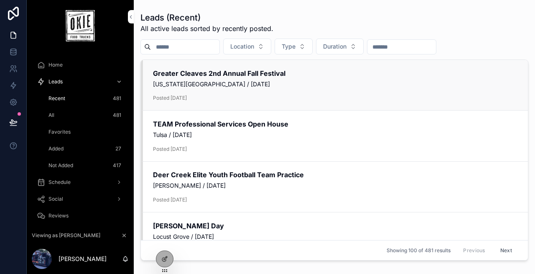
click at [206, 70] on h2 "Greater Cleaves 2nd Annual Fall Festival" at bounding box center [335, 73] width 365 height 9
